Goal: Information Seeking & Learning: Learn about a topic

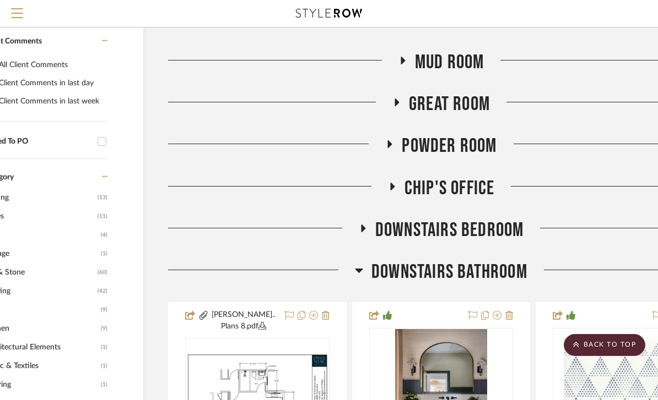
click at [363, 274] on h3 "Downstairs Bathroom" at bounding box center [441, 273] width 172 height 24
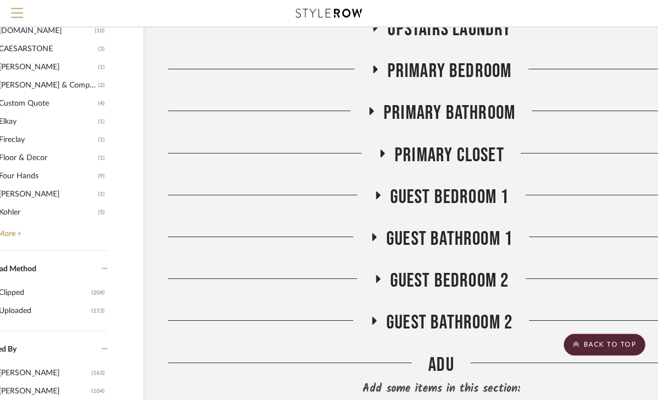
click at [377, 193] on icon at bounding box center [378, 196] width 4 height 8
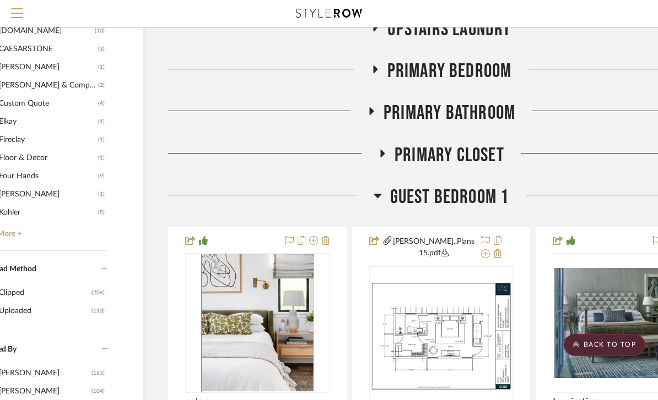
click at [378, 199] on icon at bounding box center [377, 195] width 8 height 13
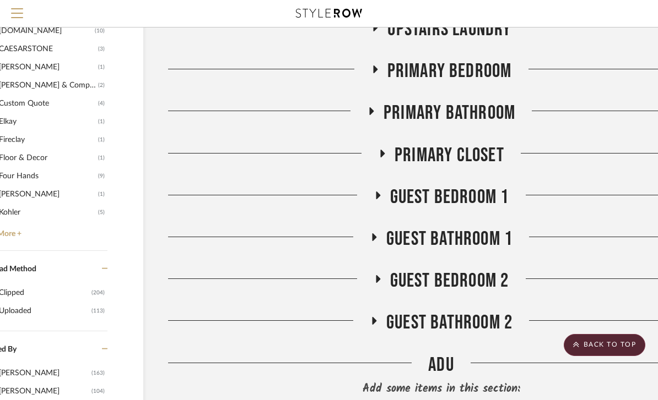
click at [381, 200] on fa-icon at bounding box center [377, 199] width 8 height 16
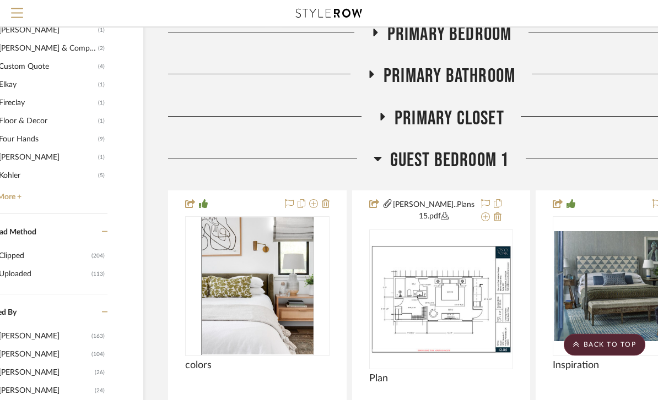
scroll to position [1120, 64]
click at [380, 166] on fa-icon at bounding box center [377, 162] width 8 height 16
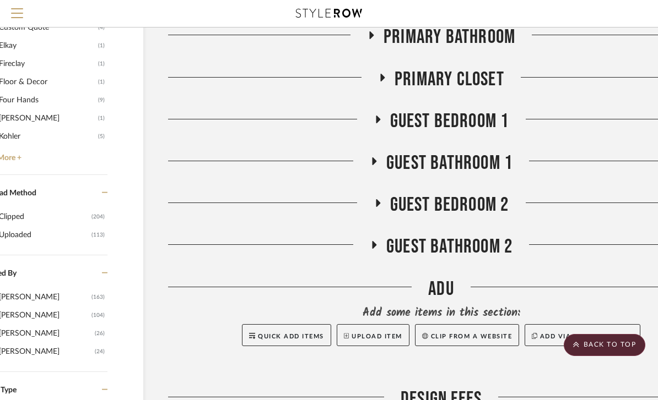
scroll to position [1162, 64]
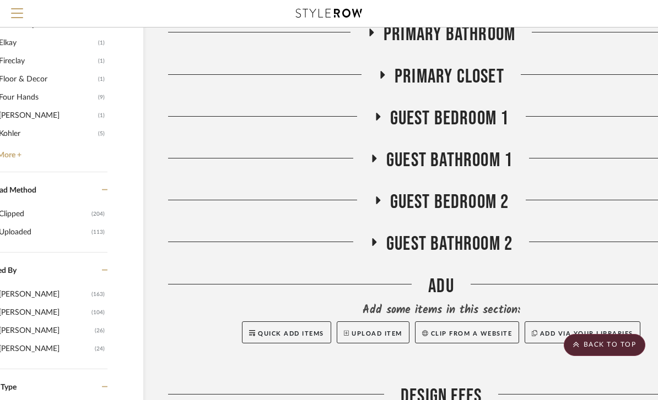
click at [376, 247] on fa-icon at bounding box center [374, 246] width 8 height 16
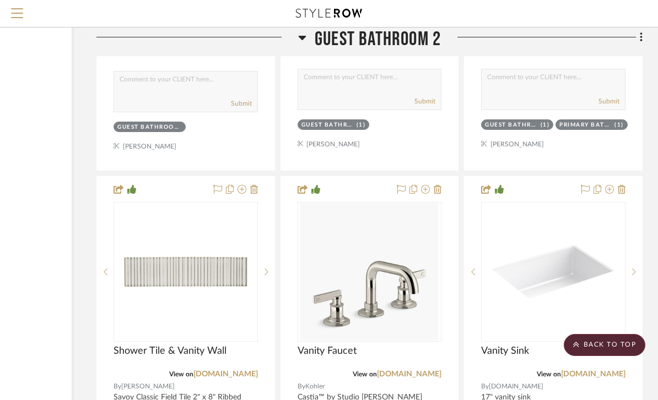
scroll to position [2291, 135]
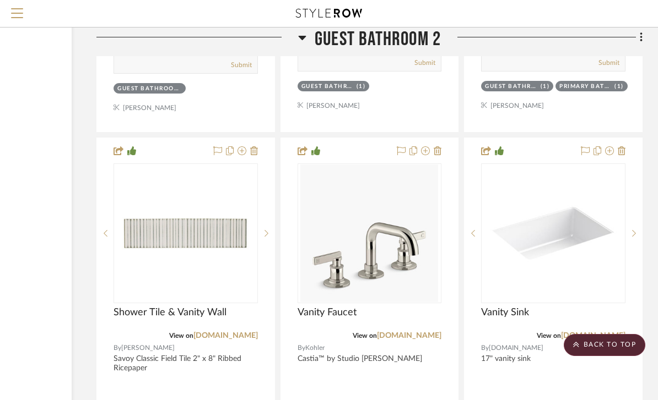
click at [0, 0] on img at bounding box center [0, 0] width 0 height 0
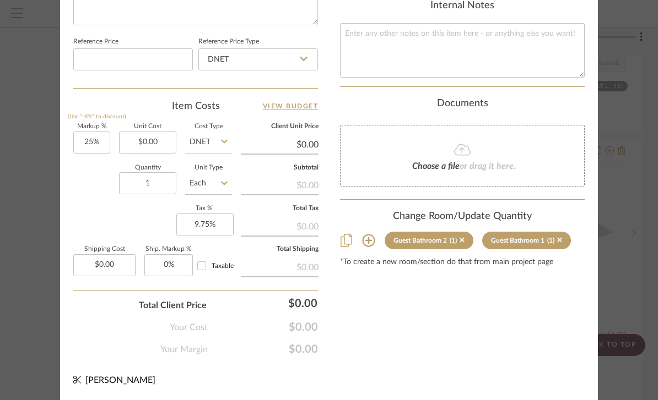
scroll to position [625, 0]
click at [563, 232] on sr-tag "Guest Bathroom 1 (1)" at bounding box center [526, 241] width 89 height 18
click at [638, 114] on div "Stuart | Pacific Palisades Guest Bathroom 2 Shower Tile & Vanity Wall Team View…" at bounding box center [329, 200] width 658 height 400
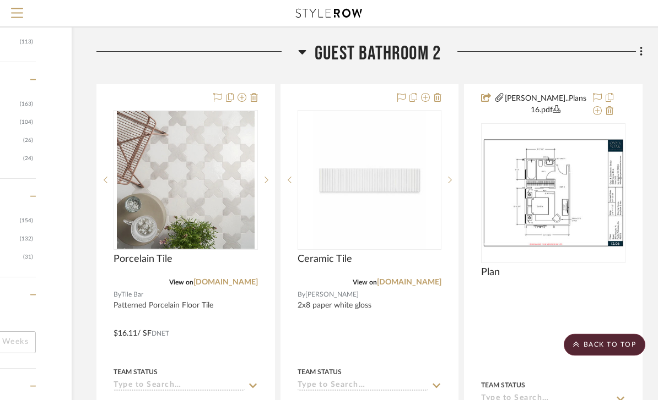
scroll to position [1332, 135]
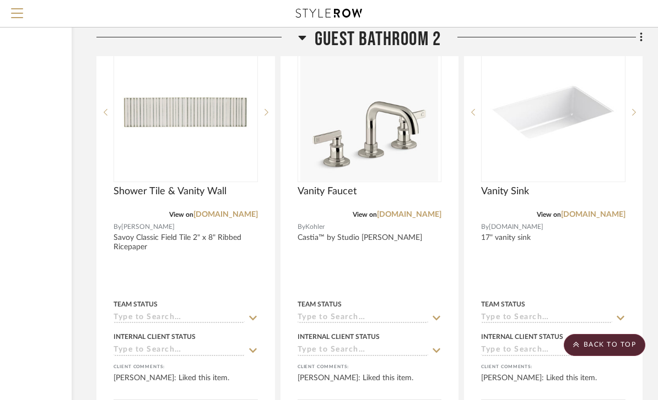
click at [163, 141] on img "0" at bounding box center [186, 113] width 138 height 138
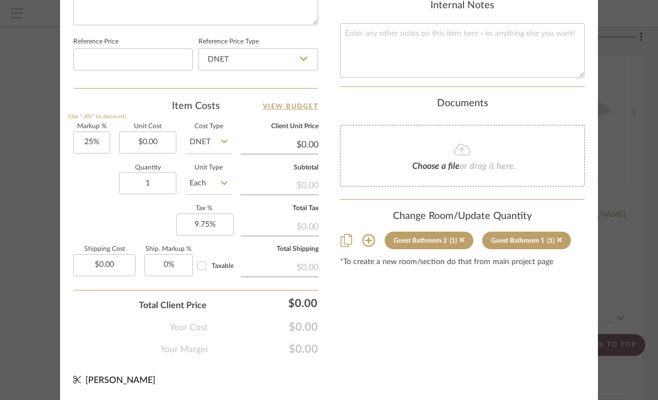
scroll to position [625, 0]
click at [470, 232] on sr-tag "Guest Bathroom 2 (1)" at bounding box center [428, 241] width 89 height 18
click at [464, 238] on icon at bounding box center [461, 240] width 5 height 5
click at [641, 66] on div "Stuart | Pacific Palisades Guest Bathroom 1 Shower Tile & Vanity Wall Team View…" at bounding box center [329, 200] width 658 height 400
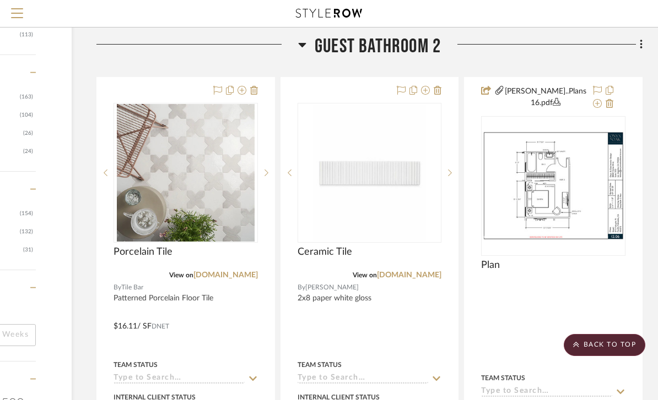
scroll to position [1360, 135]
click at [305, 45] on icon at bounding box center [302, 43] width 8 height 13
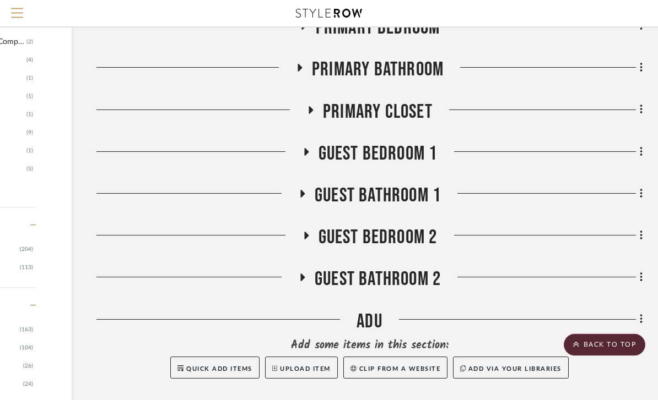
click at [308, 192] on icon at bounding box center [301, 195] width 13 height 8
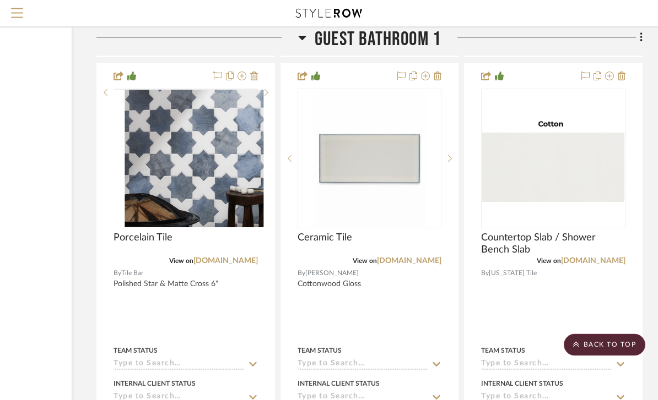
scroll to position [1791, 135]
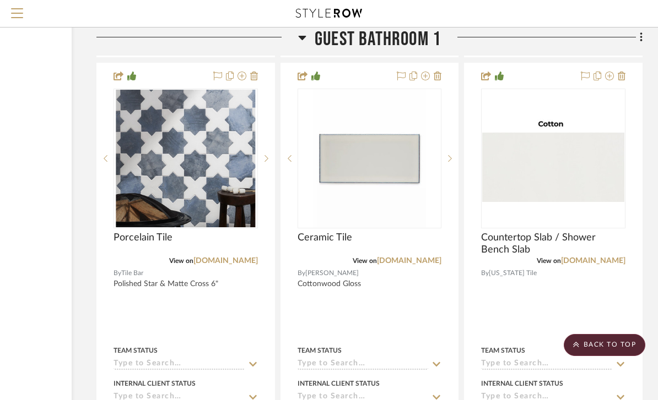
click at [266, 162] on div at bounding box center [266, 159] width 17 height 140
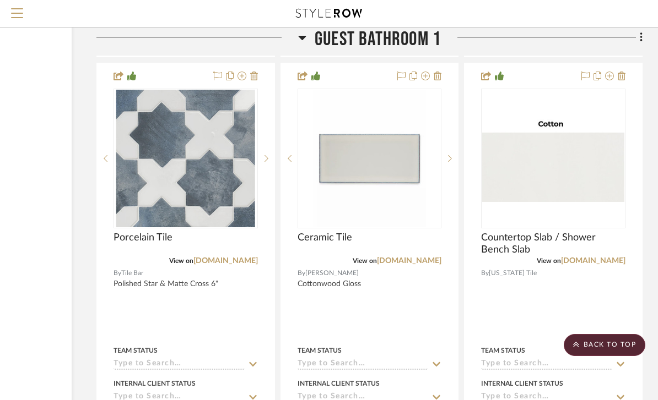
click at [267, 163] on div at bounding box center [266, 159] width 17 height 140
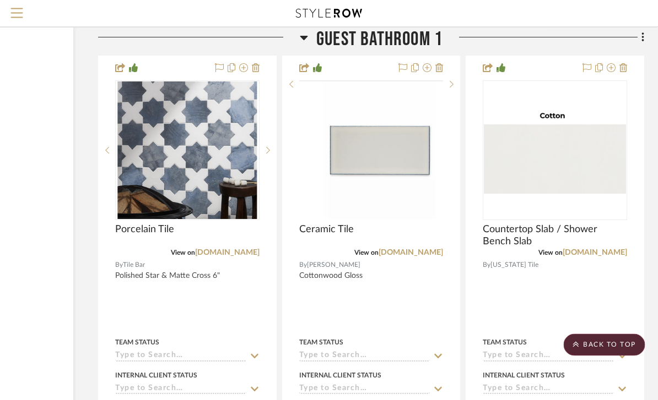
scroll to position [1784, 134]
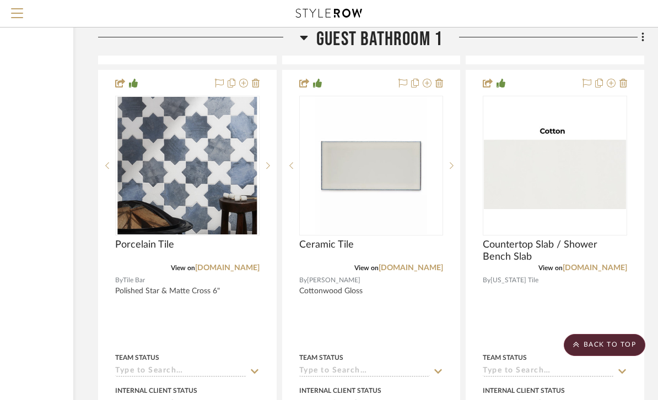
click at [444, 75] on div at bounding box center [371, 311] width 177 height 482
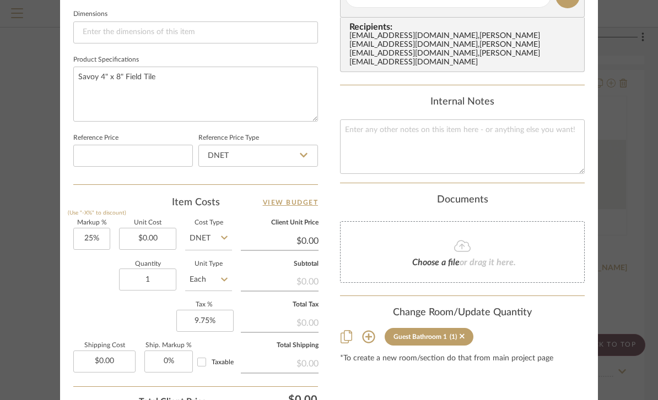
scroll to position [528, 0]
click at [467, 329] on sr-tag "Guest Bathroom 1 (1)" at bounding box center [428, 338] width 89 height 18
click at [465, 329] on sr-tag "Guest Bathroom 1 (1)" at bounding box center [428, 338] width 89 height 18
click at [460, 334] on fa-icon at bounding box center [461, 338] width 5 height 8
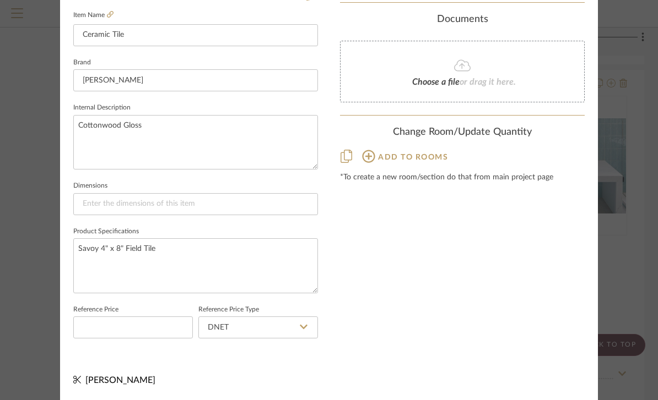
scroll to position [355, 0]
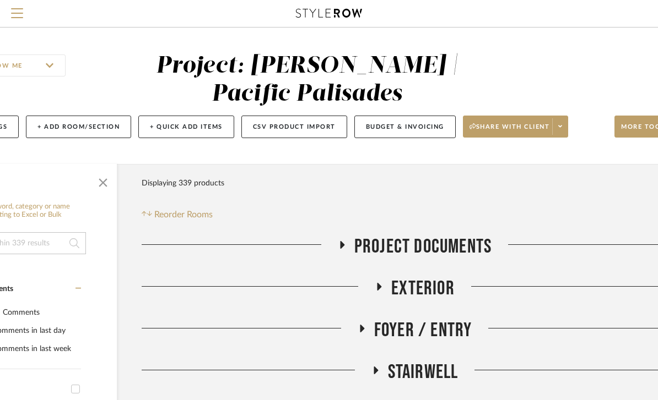
scroll to position [0, 0]
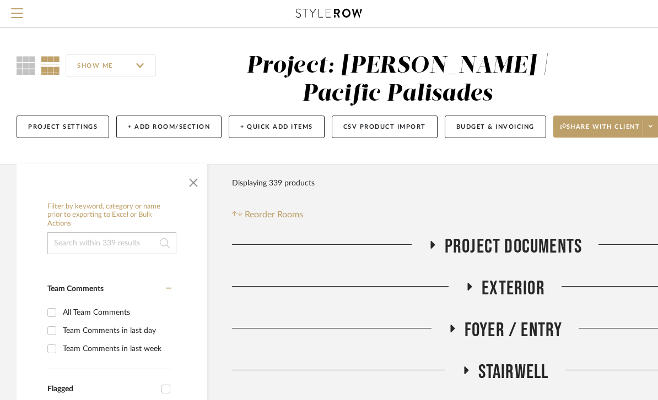
click at [112, 242] on input at bounding box center [111, 243] width 129 height 22
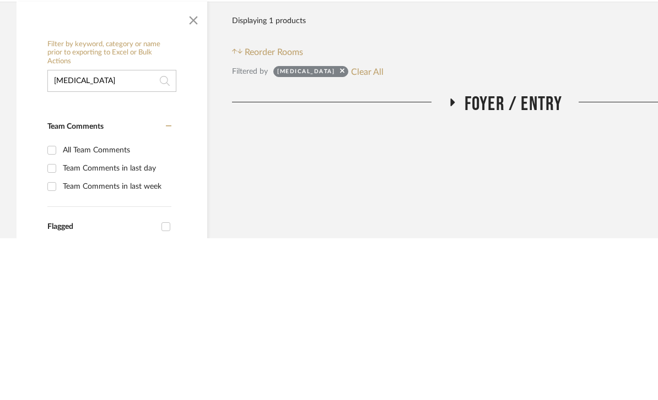
click at [448, 261] on icon at bounding box center [451, 265] width 13 height 8
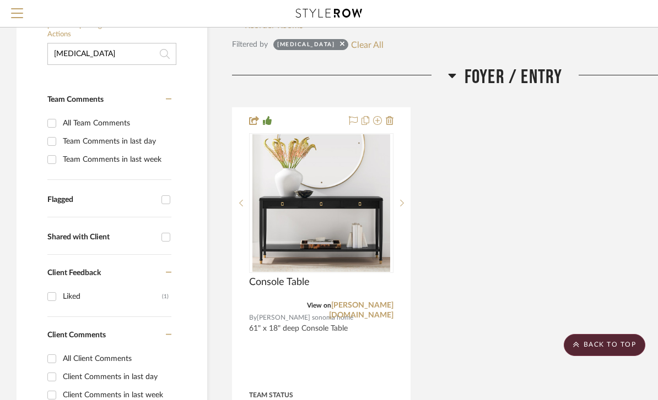
scroll to position [184, 0]
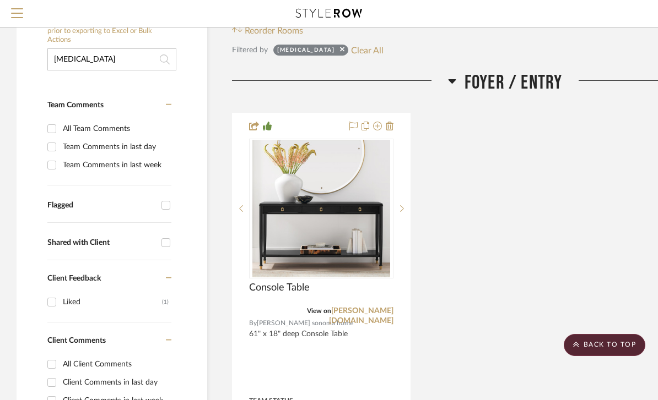
click at [125, 53] on input "Sonata" at bounding box center [111, 59] width 129 height 22
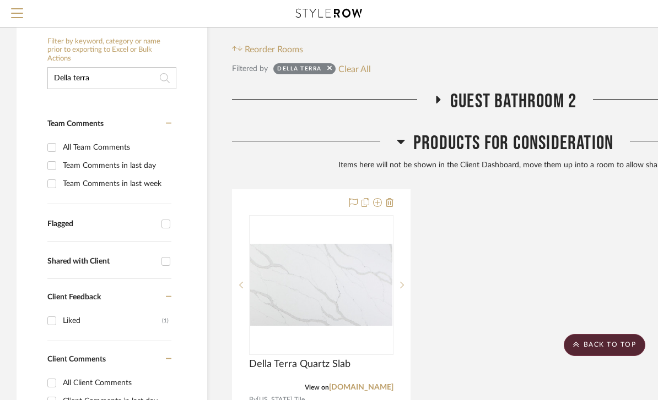
scroll to position [166, 0]
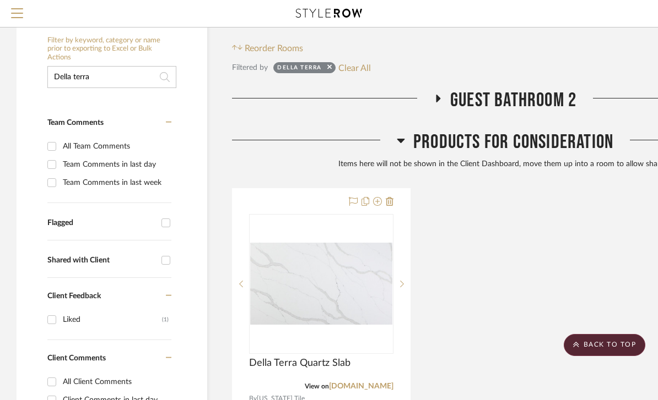
click at [433, 105] on fa-icon at bounding box center [437, 102] width 8 height 16
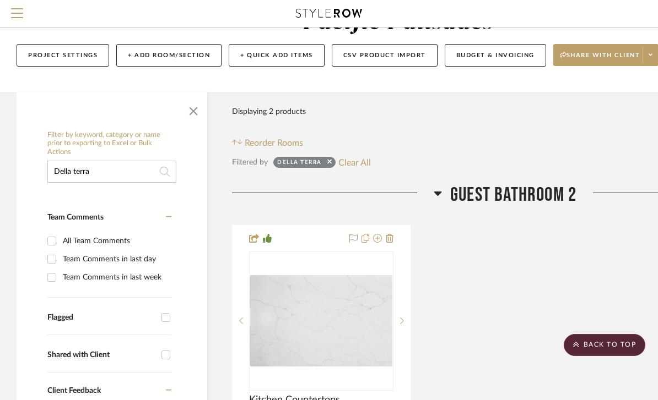
scroll to position [70, 0]
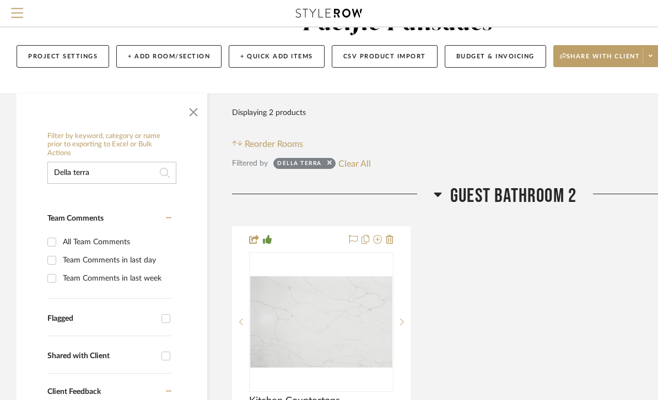
click at [141, 171] on input "Della terra" at bounding box center [111, 173] width 129 height 22
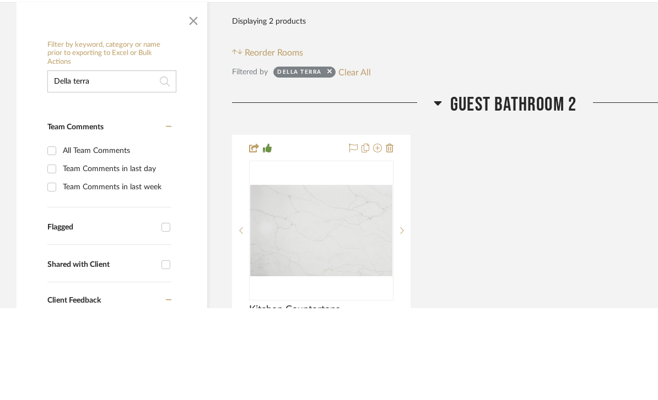
click at [129, 162] on input "Della terra" at bounding box center [111, 173] width 129 height 22
click at [133, 162] on input "Della terra" at bounding box center [111, 173] width 129 height 22
click at [137, 162] on input "Della terra" at bounding box center [111, 173] width 129 height 22
type input "Arizona tile"
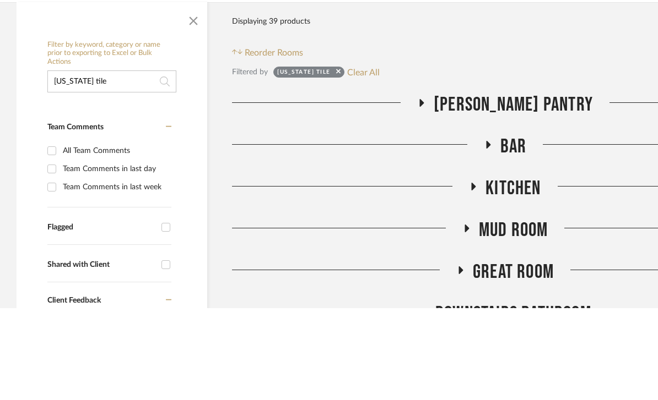
scroll to position [162, 0]
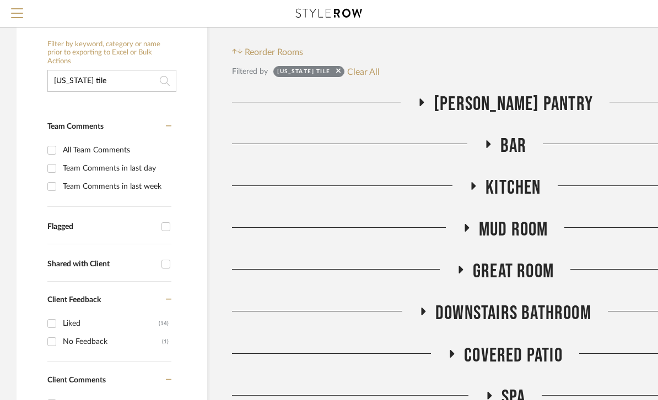
click at [417, 111] on div at bounding box center [324, 107] width 185 height 28
click at [424, 105] on icon at bounding box center [422, 103] width 4 height 8
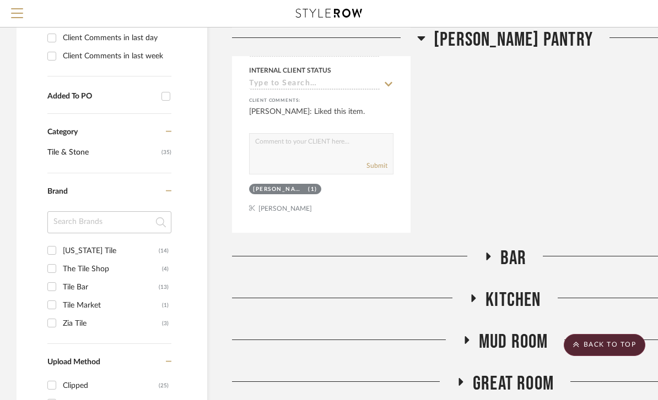
click at [487, 259] on icon at bounding box center [488, 257] width 4 height 8
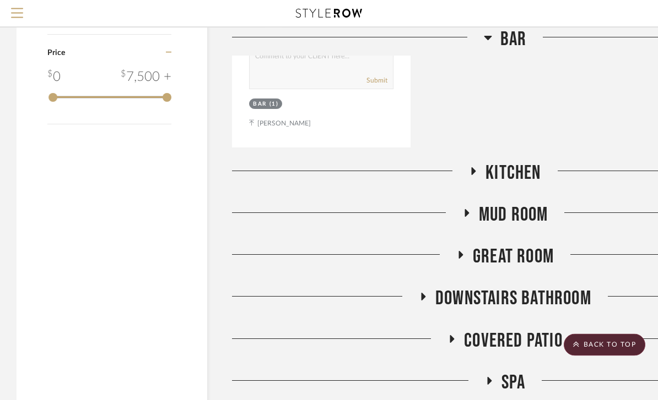
click at [469, 179] on fa-icon at bounding box center [473, 175] width 8 height 16
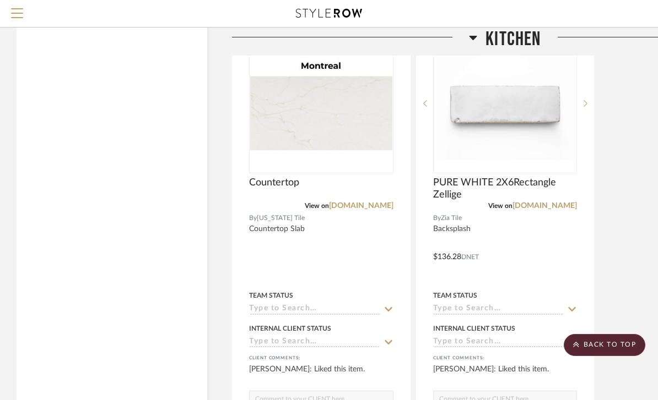
scroll to position [1365, 0]
click at [373, 209] on link "[DOMAIN_NAME]" at bounding box center [361, 207] width 64 height 8
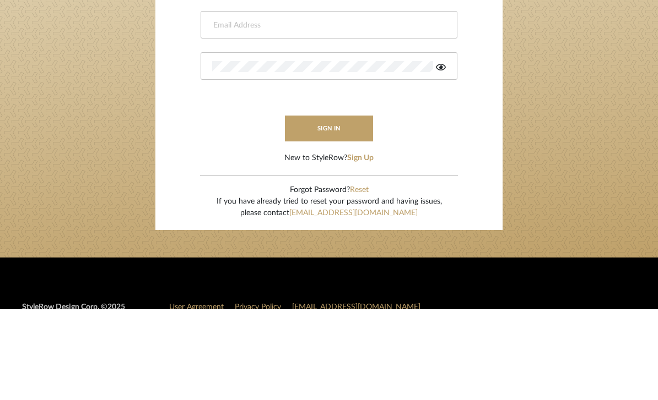
type input "Molly@onyxandoakinteriors.com"
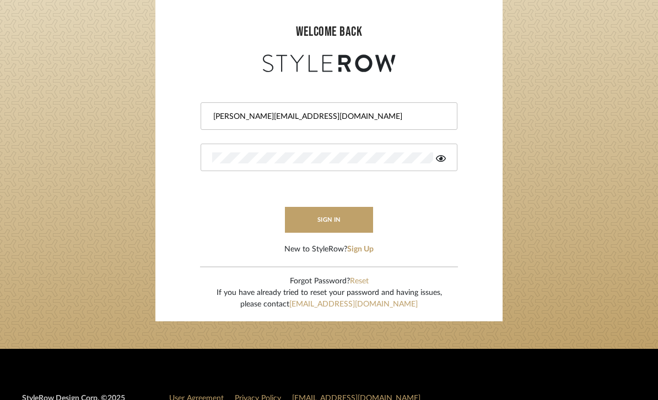
click at [350, 226] on button "sign in" at bounding box center [329, 220] width 88 height 26
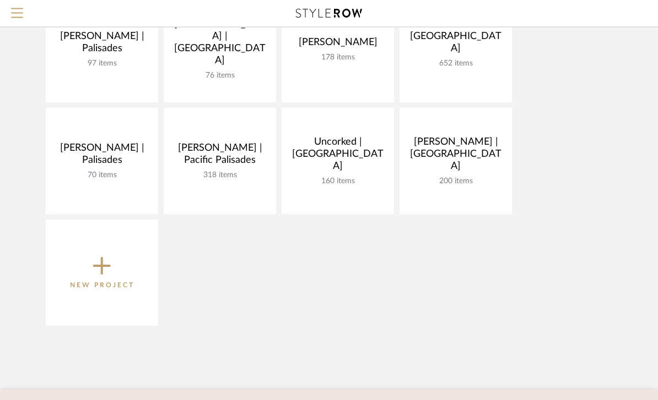
scroll to position [436, 0]
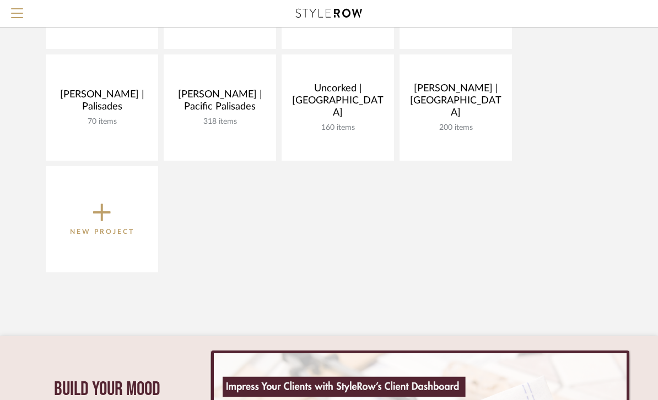
click at [0, 0] on link at bounding box center [0, 0] width 0 height 0
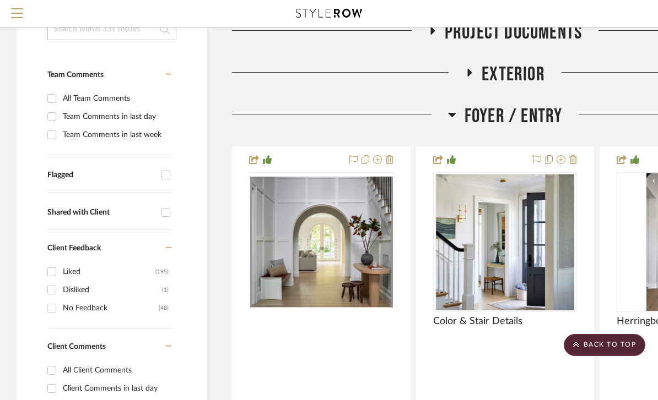
scroll to position [90, 0]
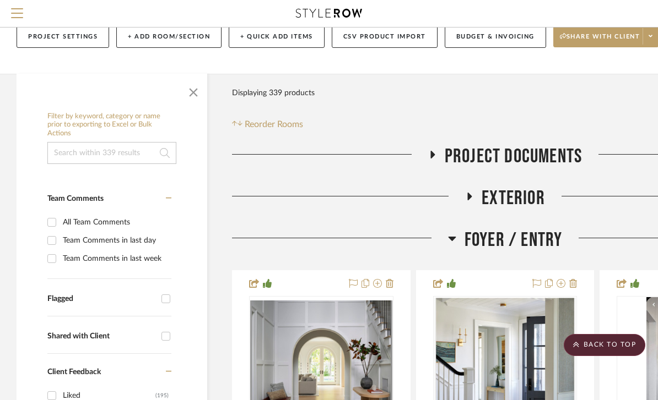
click at [132, 151] on input at bounding box center [111, 153] width 129 height 22
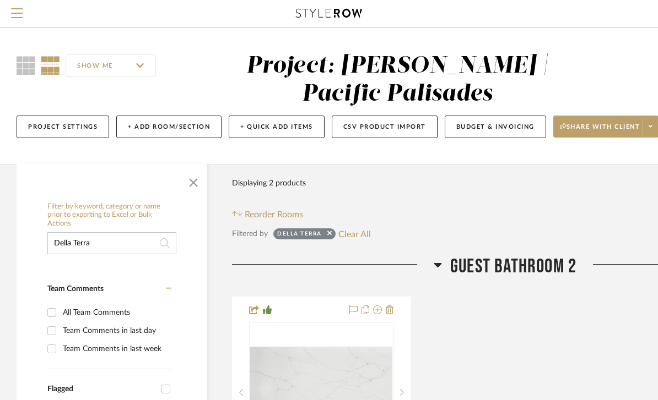
click at [127, 246] on input "Della Terra" at bounding box center [111, 243] width 129 height 22
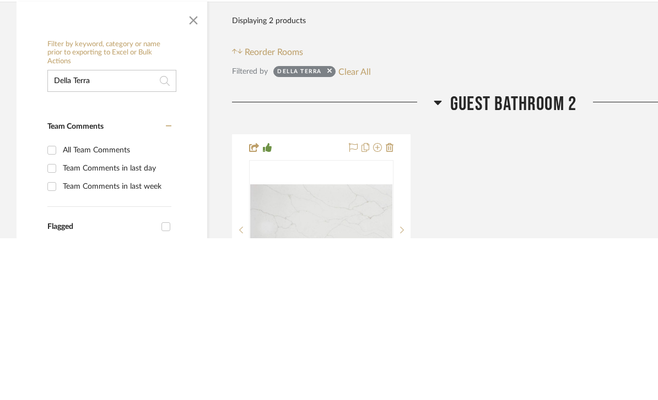
click at [137, 232] on input "Della Terra" at bounding box center [111, 243] width 129 height 22
click at [133, 232] on input "Della Terra" at bounding box center [111, 243] width 129 height 22
click at [132, 232] on input "Della Terra" at bounding box center [111, 243] width 129 height 22
type input "[US_STATE]"
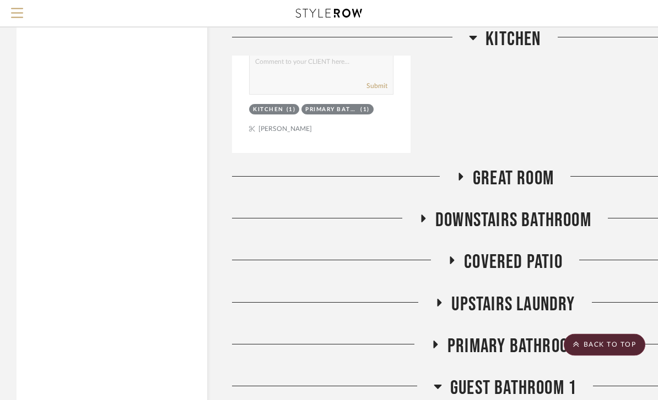
click at [461, 183] on fa-icon at bounding box center [460, 181] width 8 height 16
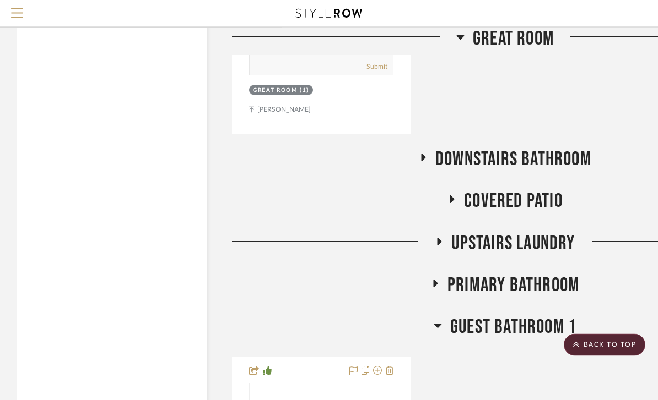
click at [432, 158] on h3 "Downstairs Bathroom" at bounding box center [505, 160] width 172 height 24
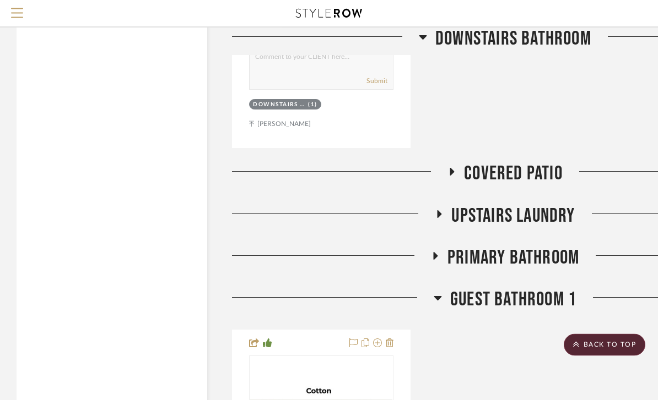
click at [460, 174] on h3 "Covered Patio" at bounding box center [504, 174] width 115 height 24
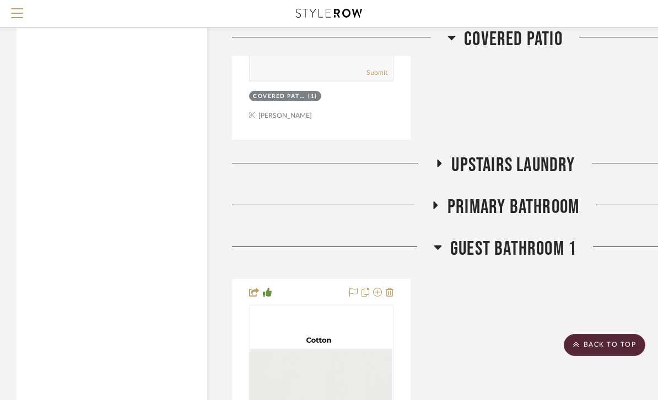
scroll to position [3330, 0]
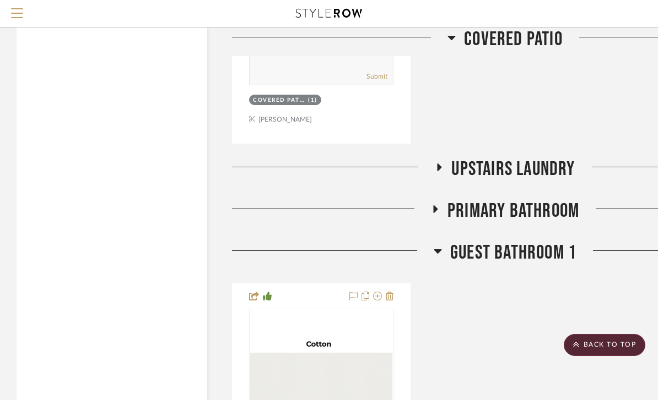
click at [451, 168] on span "UPSTAIRS LAUNDRY" at bounding box center [512, 170] width 123 height 24
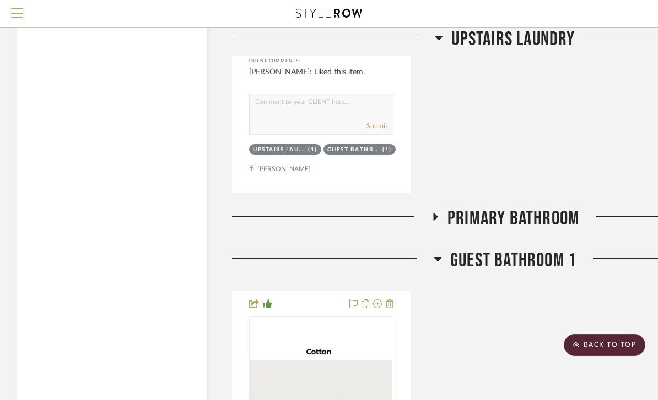
click at [441, 219] on icon at bounding box center [434, 217] width 13 height 8
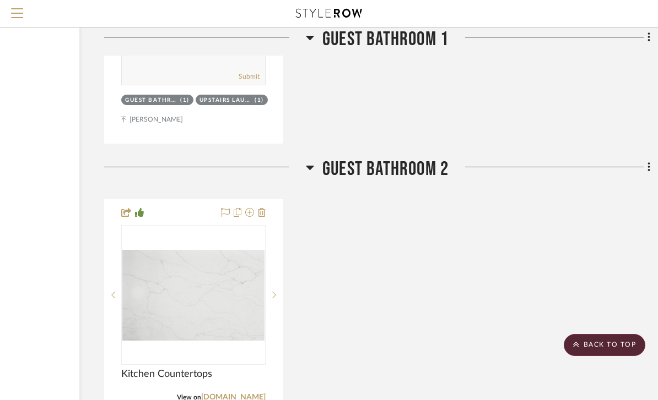
scroll to position [4935, 128]
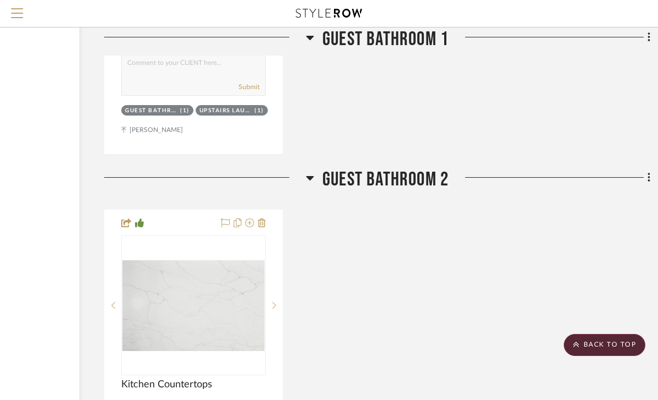
click at [312, 171] on h3 "Guest Bathroom 2" at bounding box center [377, 180] width 143 height 24
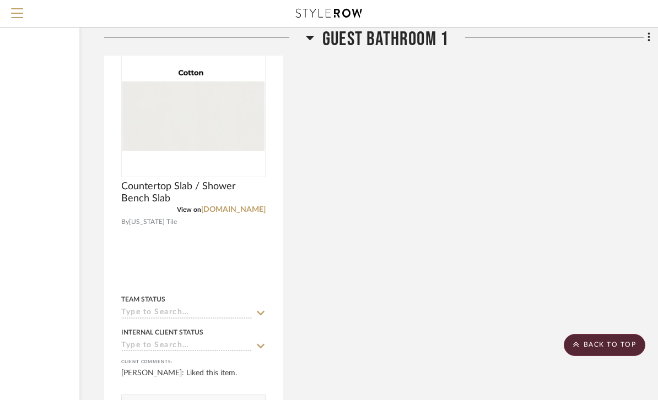
scroll to position [4597, 128]
click at [311, 41] on icon at bounding box center [310, 37] width 8 height 13
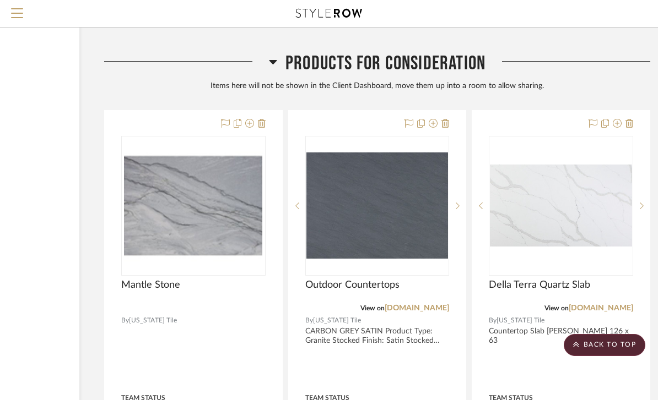
click at [278, 64] on h3 "Products For Consideration" at bounding box center [377, 64] width 216 height 24
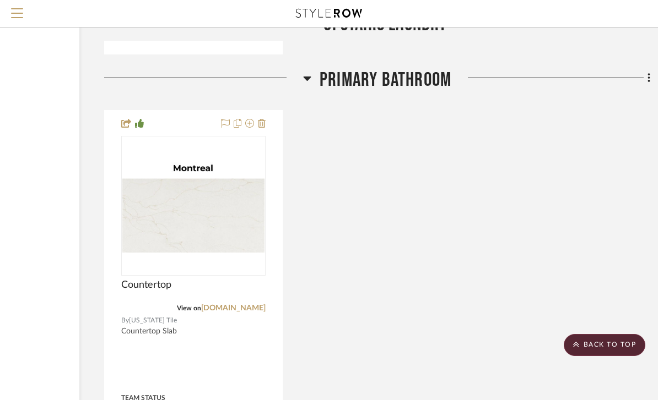
click at [318, 78] on h3 "Primary Bathroom" at bounding box center [377, 80] width 148 height 24
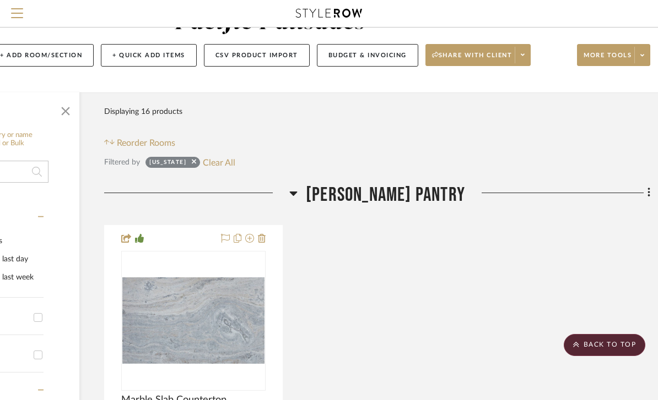
scroll to position [0, 128]
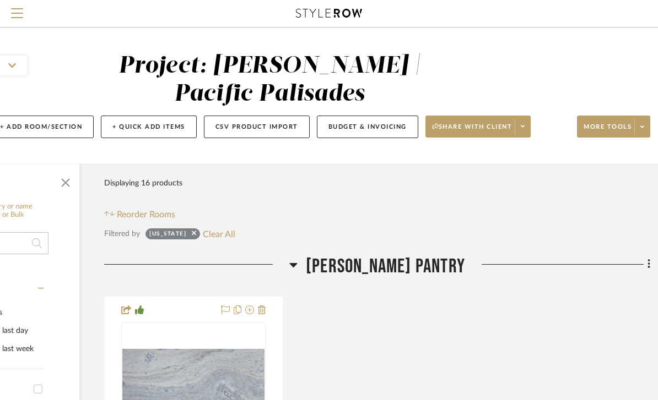
click at [215, 240] on button "Clear All" at bounding box center [219, 234] width 32 height 14
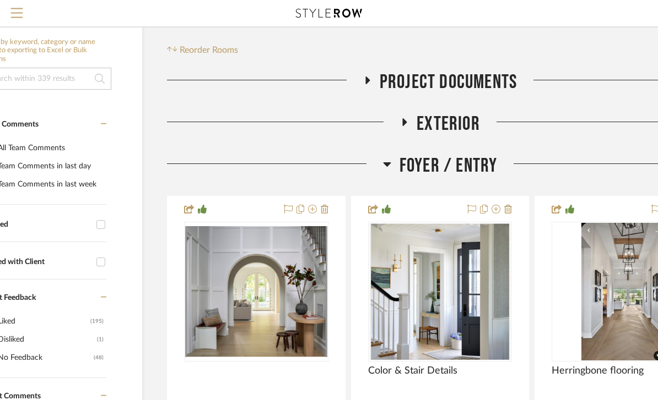
scroll to position [164, 66]
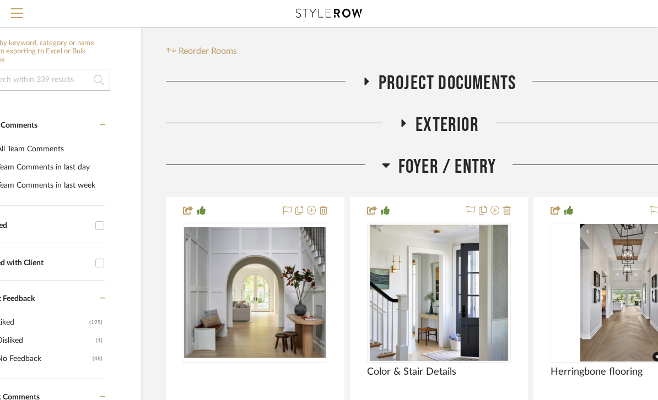
click at [379, 175] on div at bounding box center [274, 169] width 216 height 28
click at [386, 163] on icon at bounding box center [386, 165] width 8 height 13
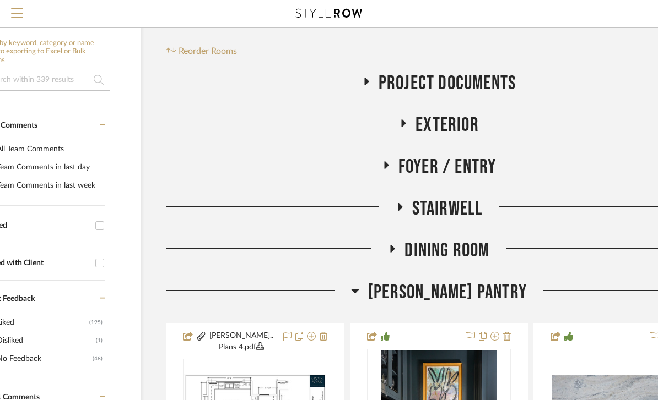
click at [359, 296] on icon at bounding box center [355, 290] width 8 height 13
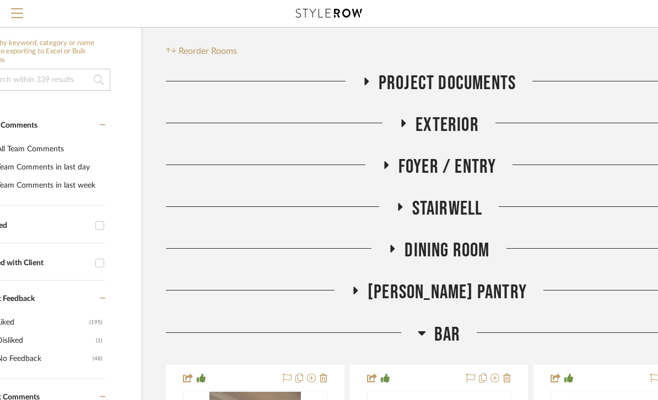
click at [419, 340] on icon at bounding box center [421, 333] width 8 height 13
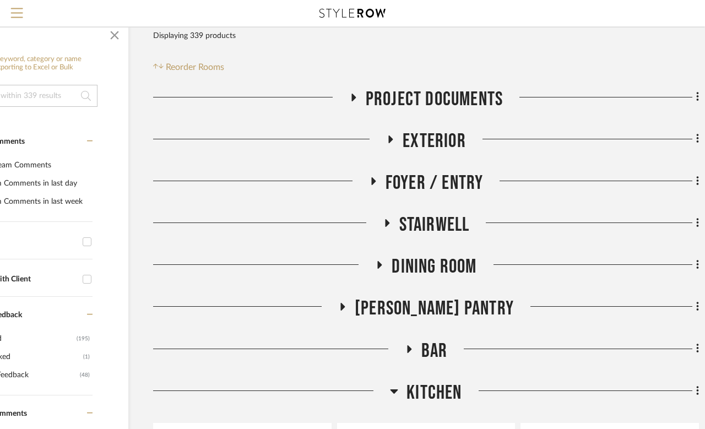
scroll to position [172, 79]
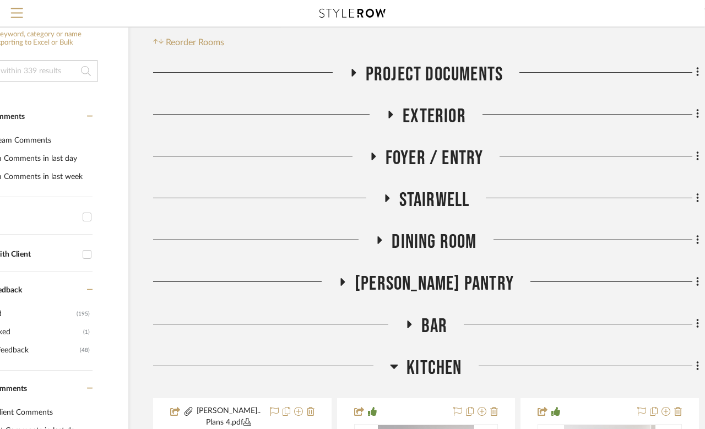
click at [346, 292] on fa-icon at bounding box center [342, 286] width 8 height 16
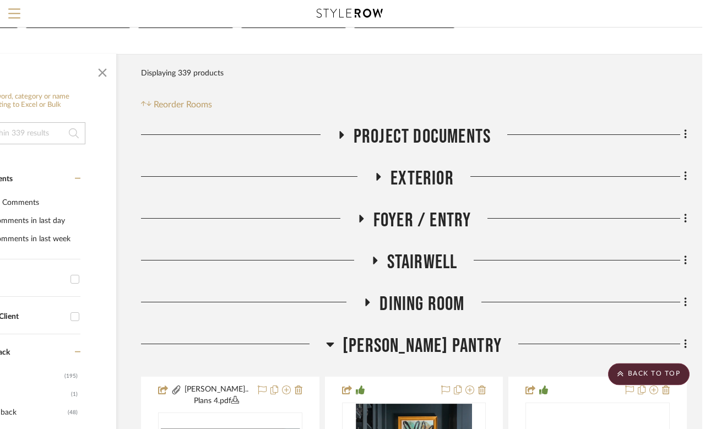
scroll to position [0, 88]
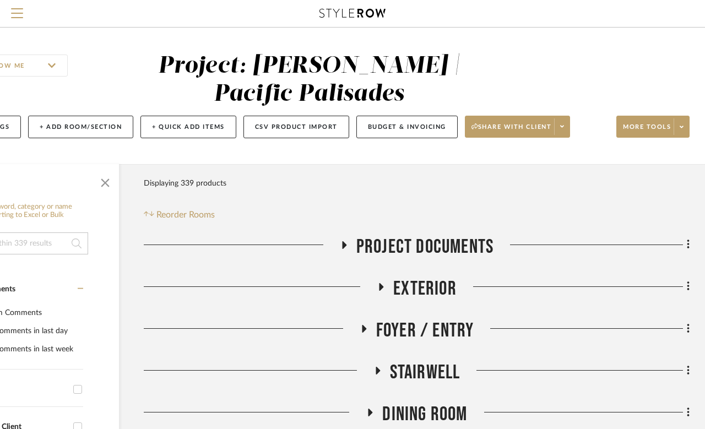
click at [55, 242] on input at bounding box center [23, 243] width 129 height 22
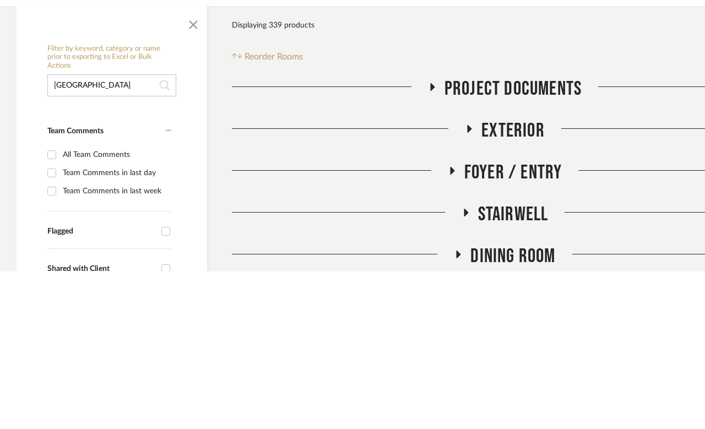
type input "Montreal"
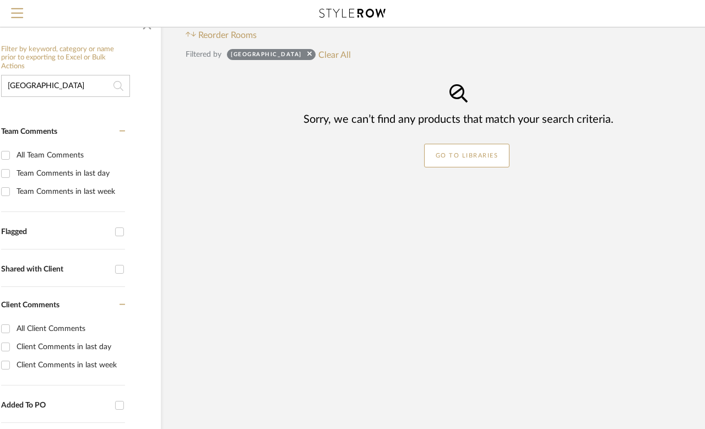
scroll to position [158, 88]
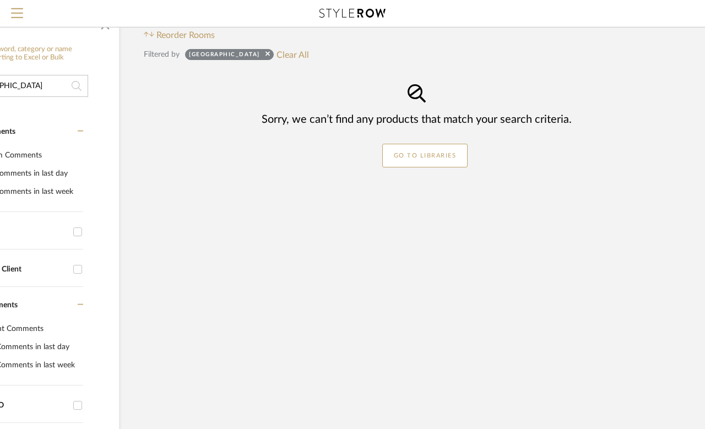
click at [276, 58] on button "Clear All" at bounding box center [292, 54] width 32 height 14
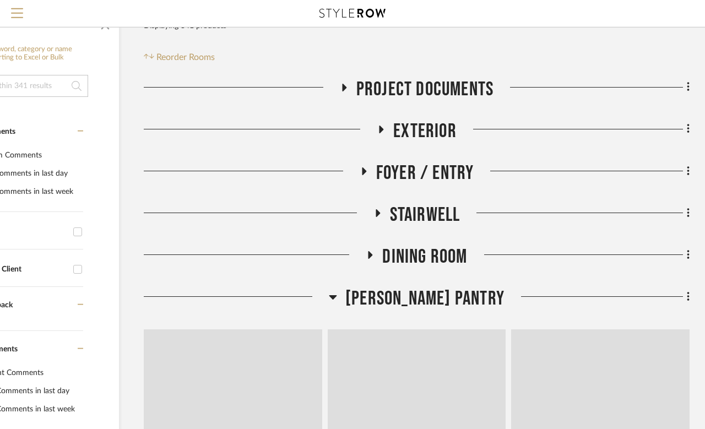
scroll to position [158, 0]
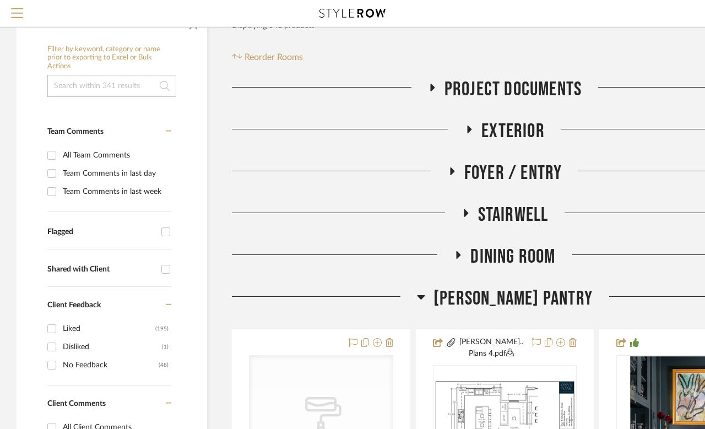
click at [116, 88] on input at bounding box center [111, 86] width 129 height 22
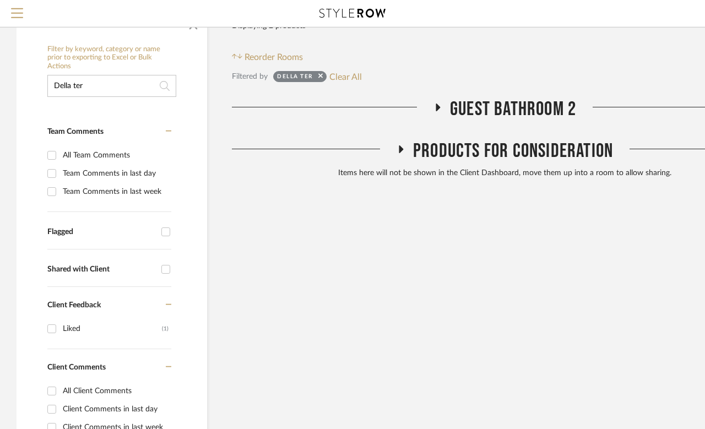
click at [399, 152] on icon at bounding box center [401, 149] width 4 height 8
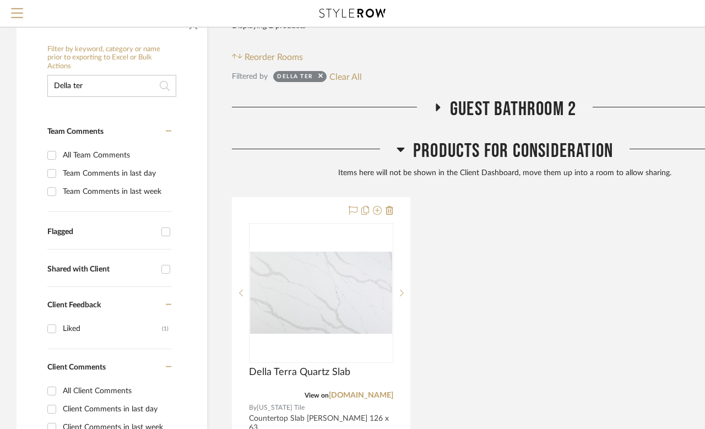
click at [435, 111] on icon at bounding box center [437, 107] width 13 height 8
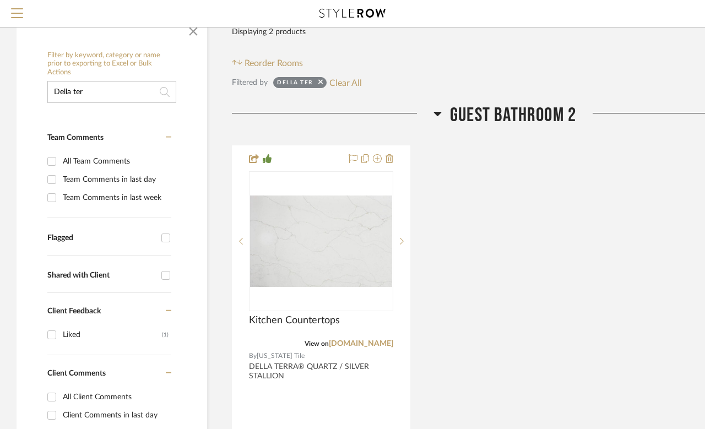
click at [129, 96] on input "Della ter" at bounding box center [111, 92] width 129 height 22
type input "Della"
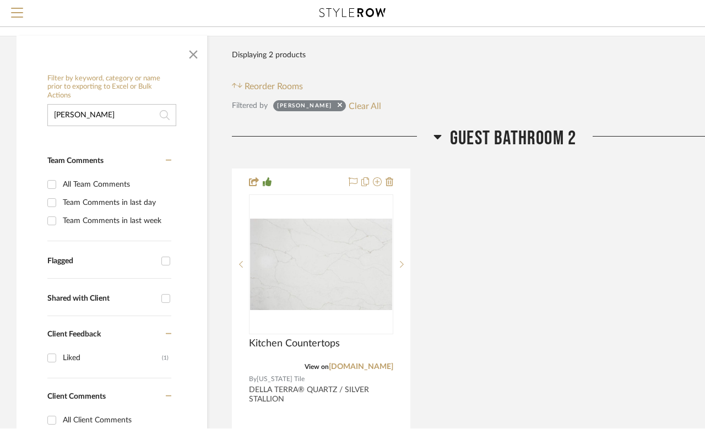
scroll to position [128, 0]
click at [198, 60] on span "button" at bounding box center [193, 53] width 26 height 26
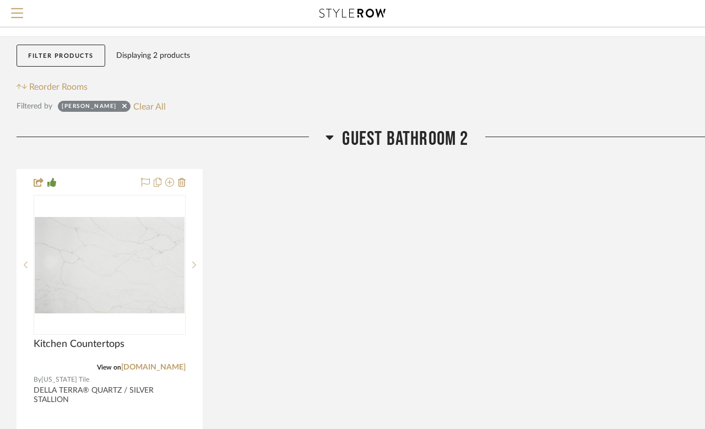
click at [133, 106] on button "Clear All" at bounding box center [149, 106] width 32 height 14
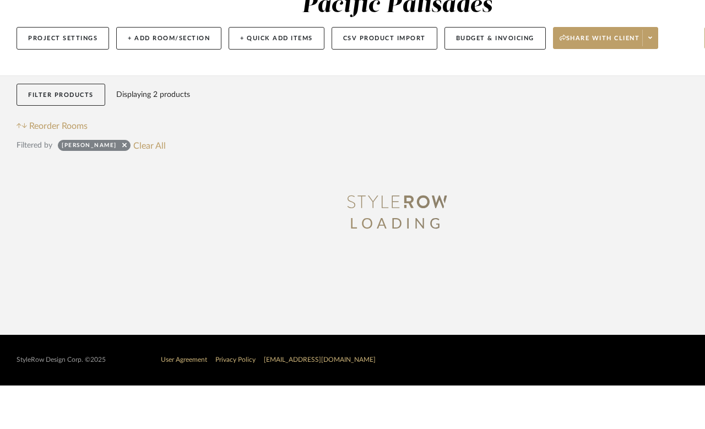
scroll to position [84, 0]
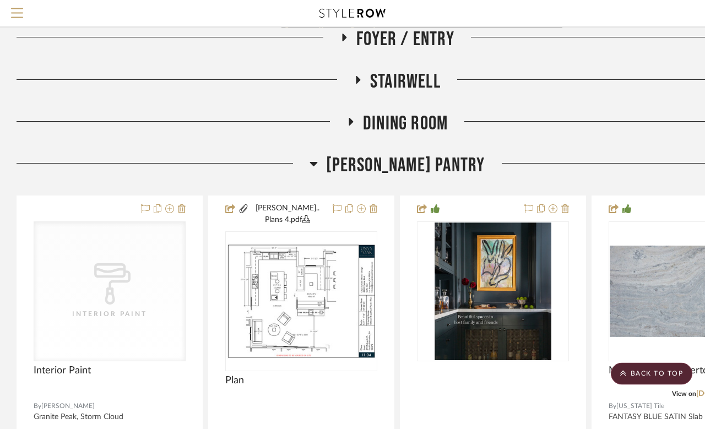
scroll to position [291, 0]
click at [318, 161] on icon at bounding box center [314, 163] width 8 height 13
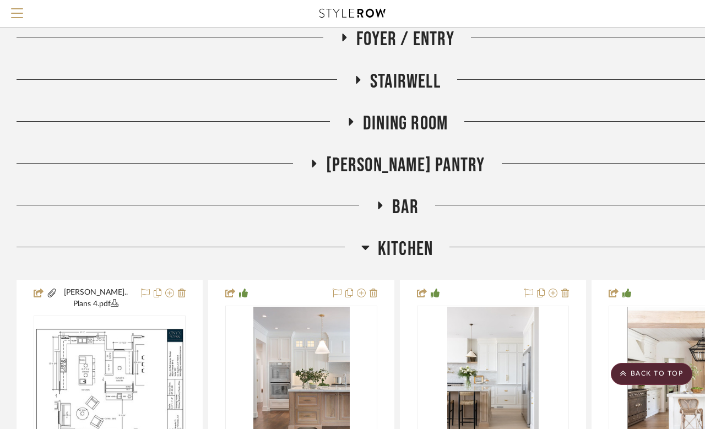
click at [358, 252] on div at bounding box center [189, 251] width 345 height 28
click at [381, 208] on icon at bounding box center [380, 206] width 4 height 8
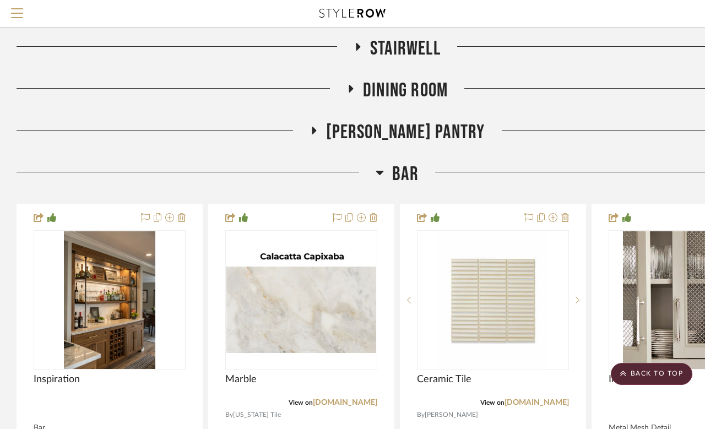
scroll to position [324, 0]
click at [384, 169] on icon at bounding box center [380, 172] width 8 height 13
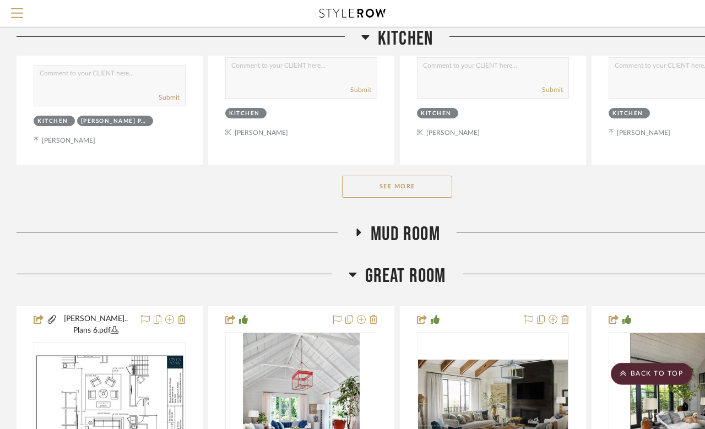
scroll to position [900, 0]
click at [427, 182] on button "See More" at bounding box center [397, 186] width 110 height 22
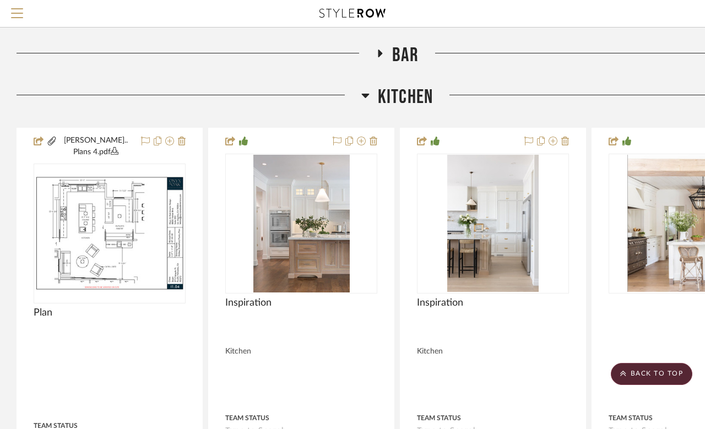
scroll to position [443, 0]
click at [368, 100] on icon at bounding box center [365, 95] width 8 height 13
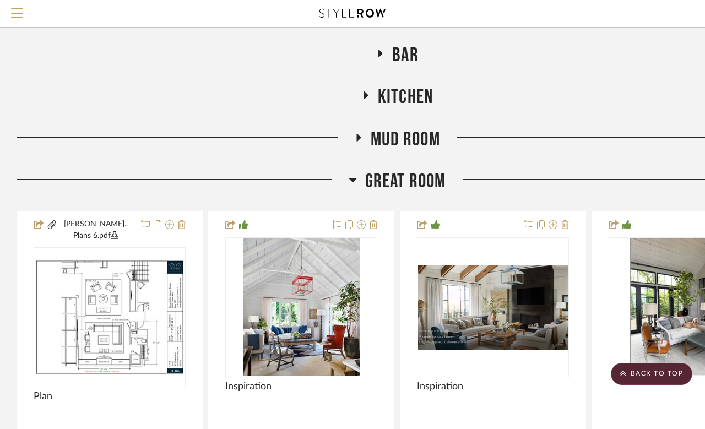
click at [354, 141] on icon at bounding box center [358, 137] width 13 height 8
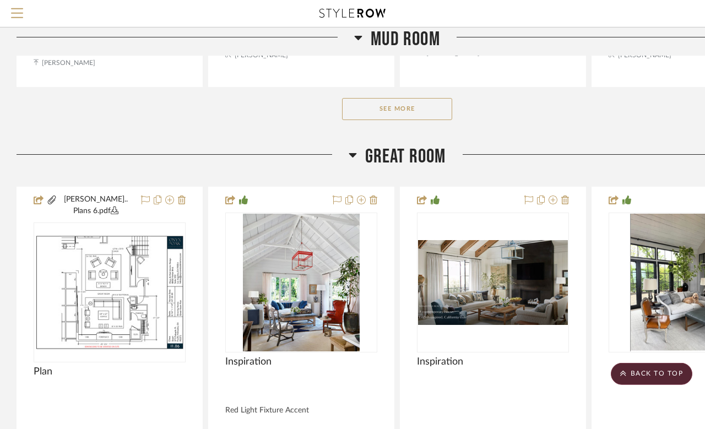
click at [426, 106] on button "See More" at bounding box center [397, 109] width 110 height 22
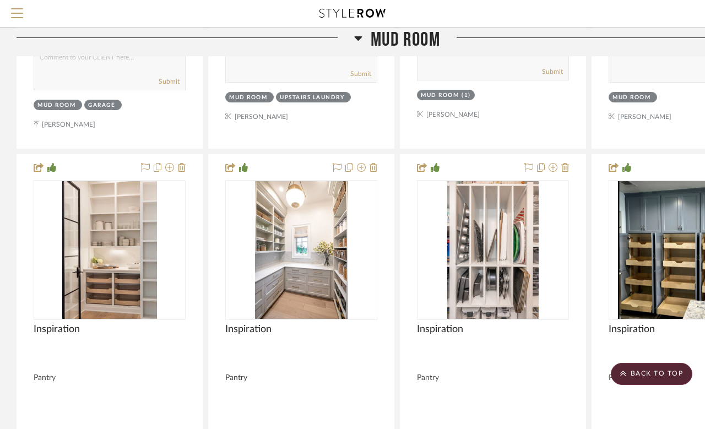
scroll to position [958, 0]
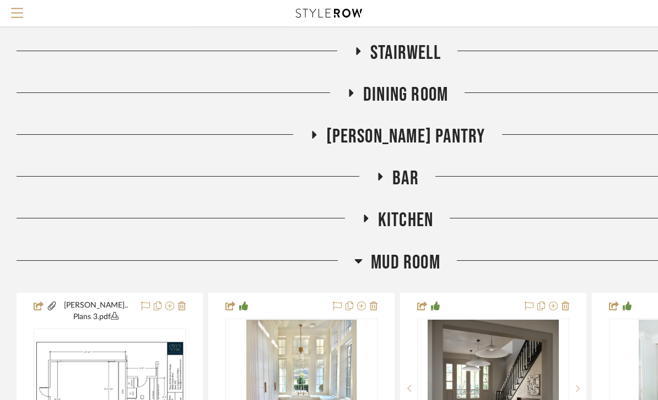
scroll to position [320, 0]
click at [359, 264] on icon at bounding box center [358, 260] width 8 height 13
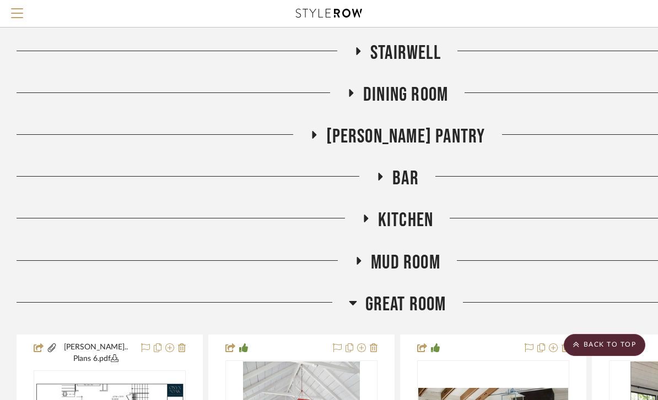
click at [388, 173] on h3 "Bar" at bounding box center [397, 179] width 43 height 24
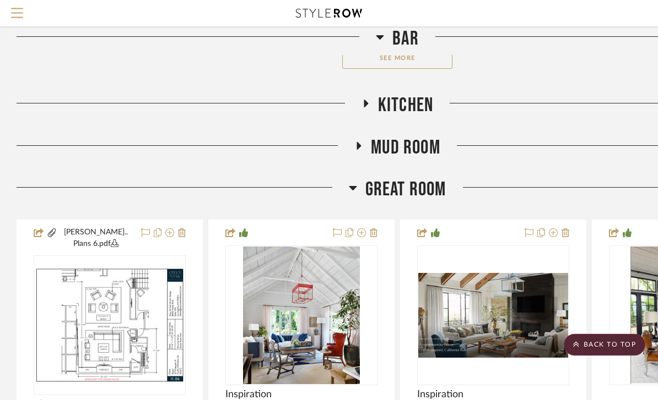
click at [419, 59] on button "See More" at bounding box center [397, 58] width 110 height 22
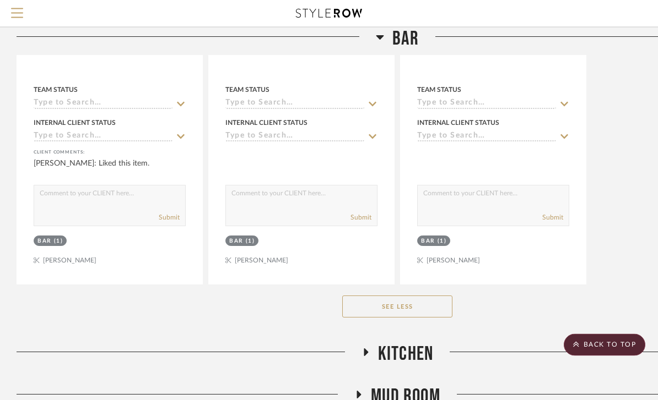
click at [423, 313] on button "See Less" at bounding box center [397, 307] width 110 height 22
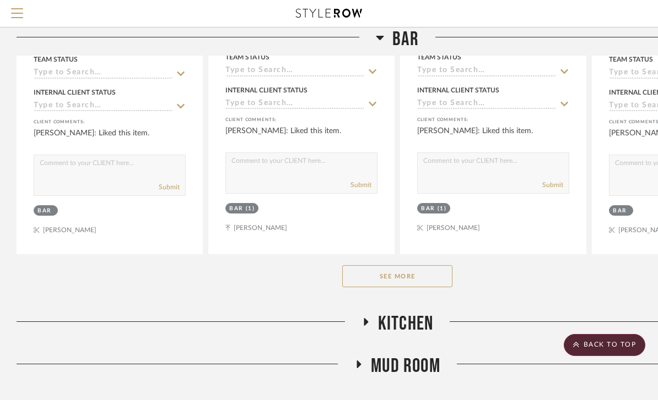
click at [433, 278] on button "See More" at bounding box center [397, 276] width 110 height 22
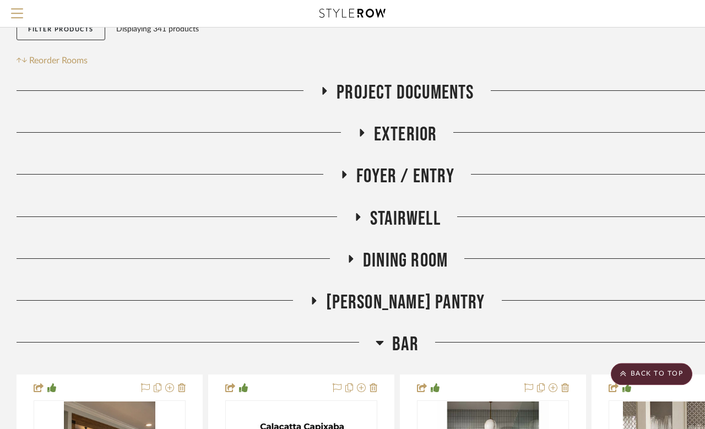
scroll to position [0, 0]
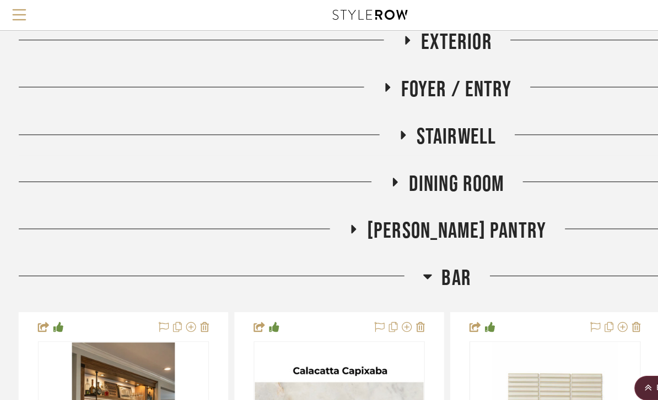
click at [383, 245] on icon at bounding box center [380, 246] width 8 height 4
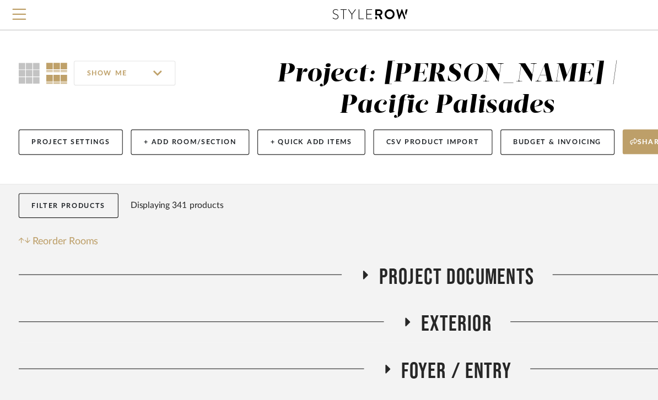
click at [85, 179] on button "Filter Products" at bounding box center [61, 183] width 89 height 23
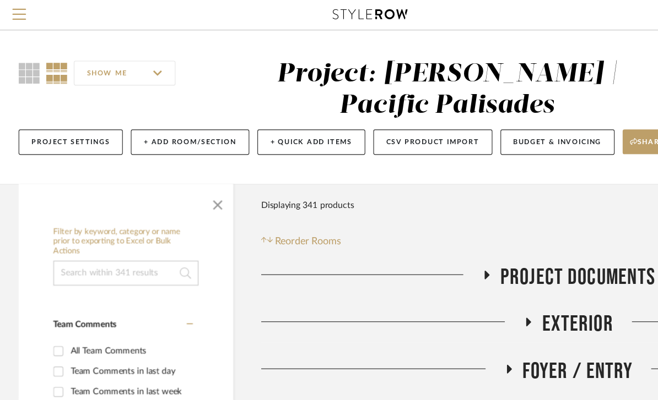
click at [102, 243] on input at bounding box center [111, 243] width 129 height 22
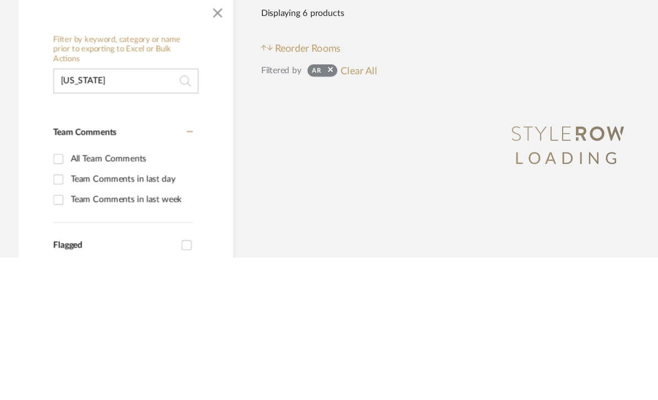
type input "[US_STATE]"
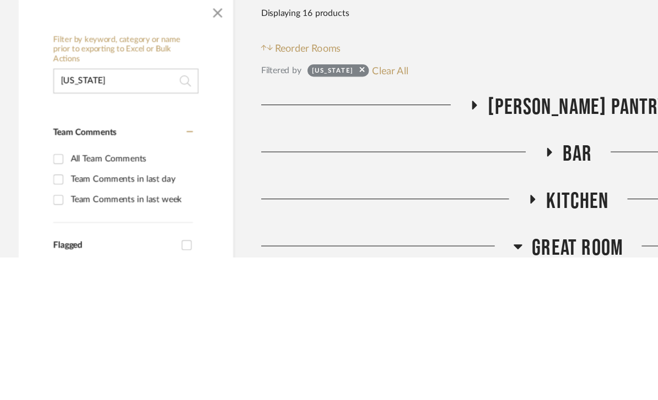
scroll to position [127, 0]
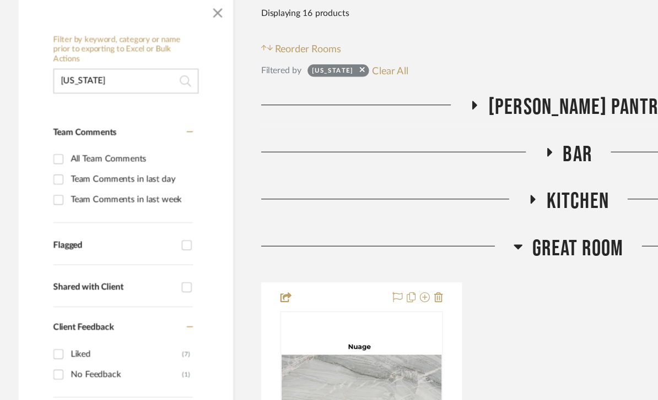
click at [428, 134] on icon at bounding box center [421, 138] width 13 height 8
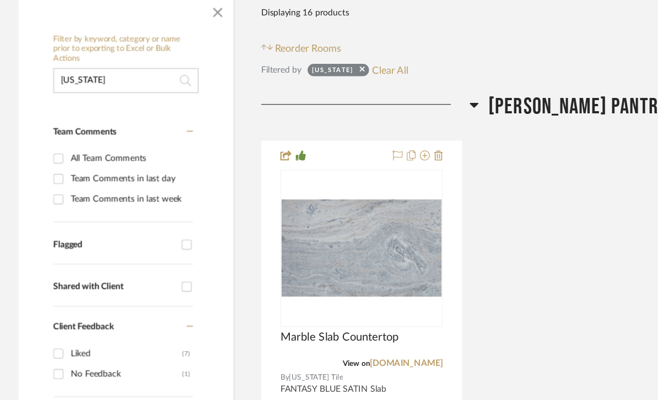
scroll to position [147, 0]
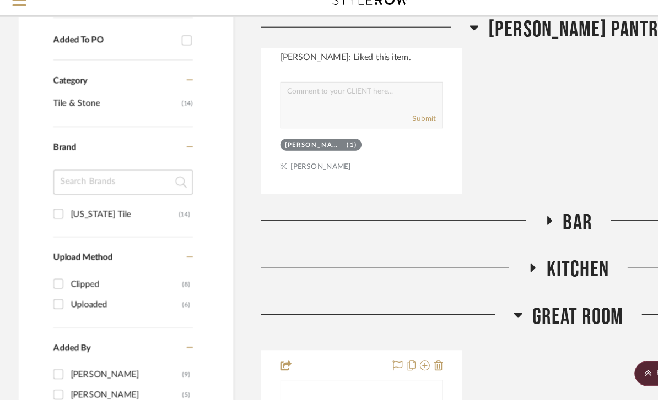
click at [491, 205] on fa-icon at bounding box center [488, 213] width 8 height 16
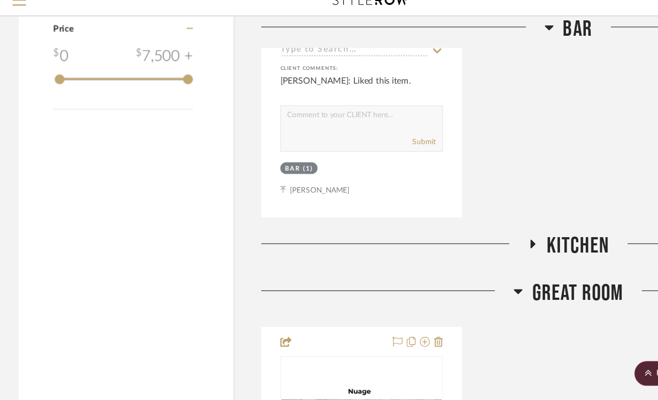
scroll to position [1122, 0]
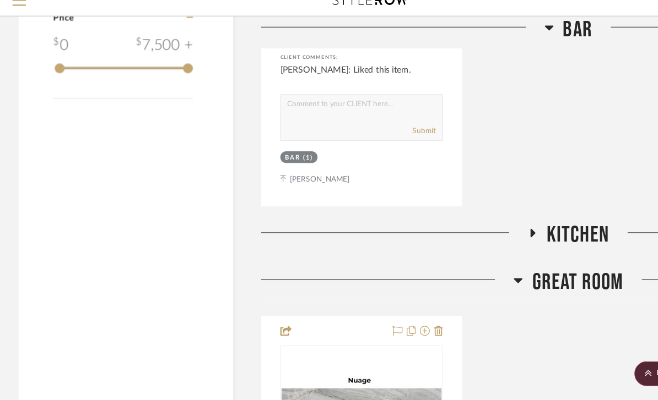
click at [474, 216] on icon at bounding box center [472, 220] width 13 height 8
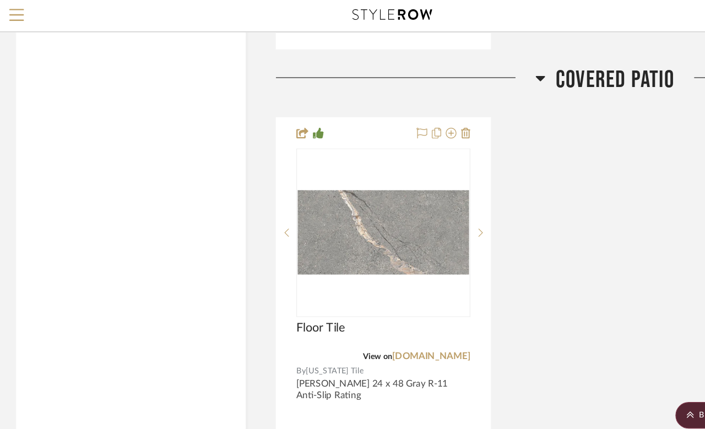
scroll to position [2869, 132]
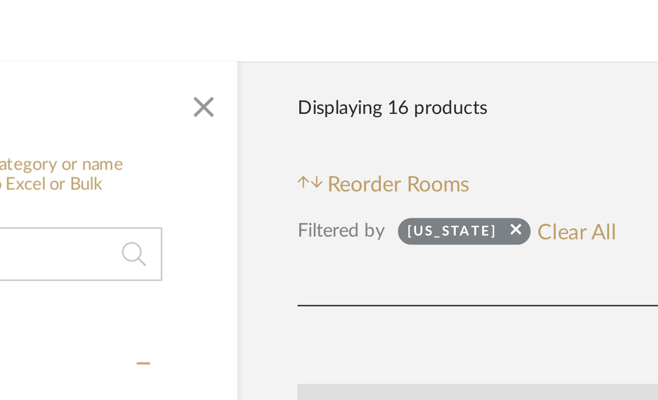
scroll to position [139, 110]
